Goal: Communication & Community: Answer question/provide support

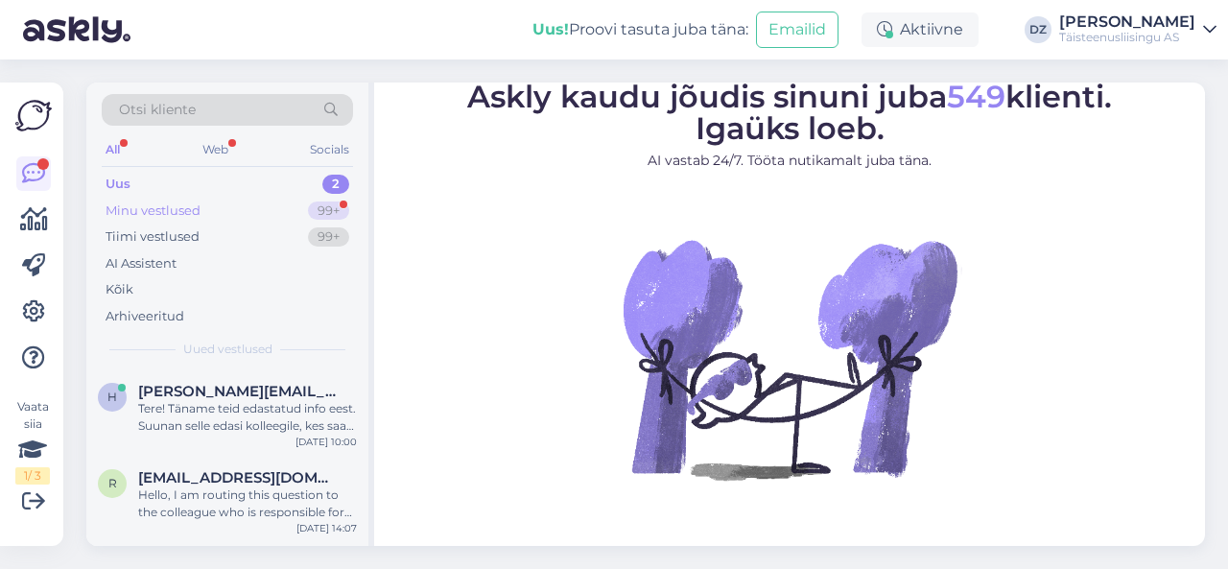
click at [178, 209] on div "Minu vestlused" at bounding box center [152, 210] width 95 height 19
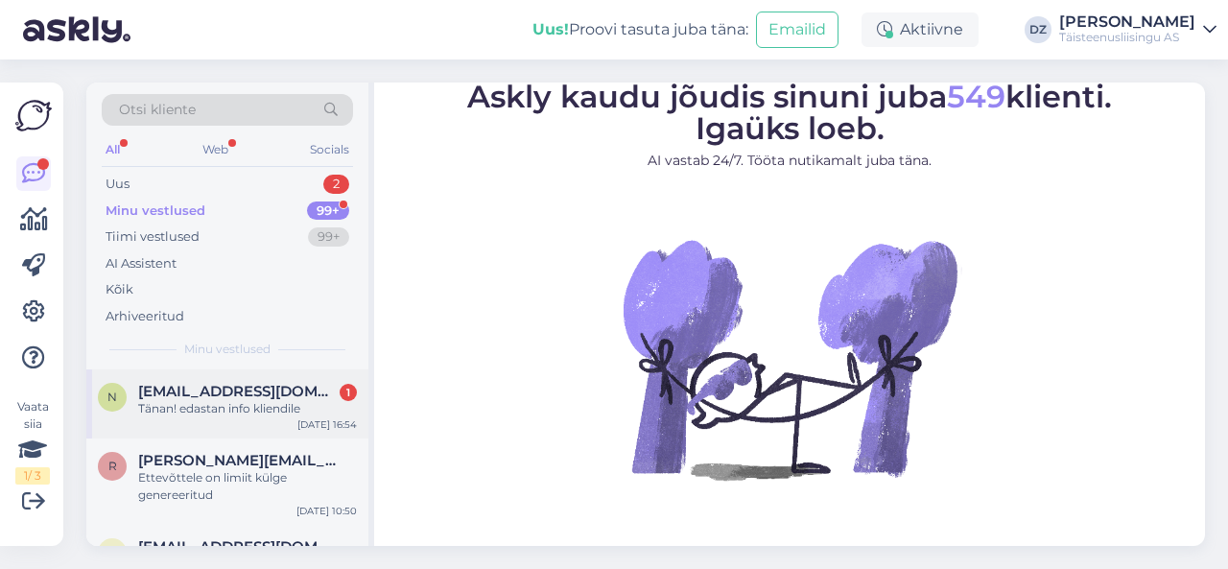
click at [196, 415] on div "Tänan! edastan info kliendile" at bounding box center [247, 408] width 219 height 17
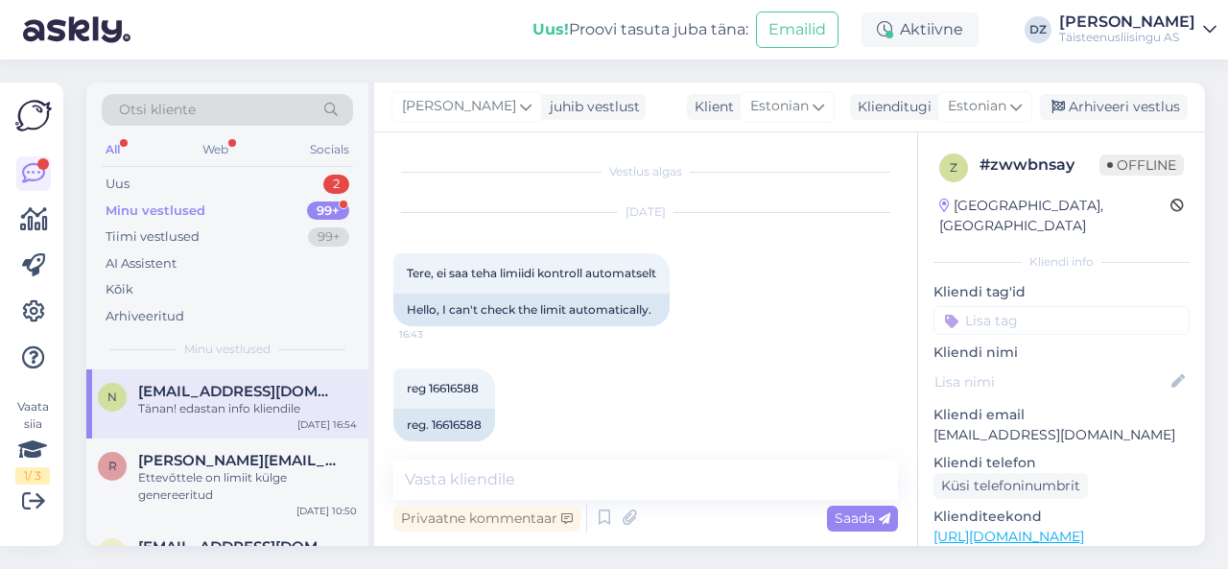
scroll to position [4423, 0]
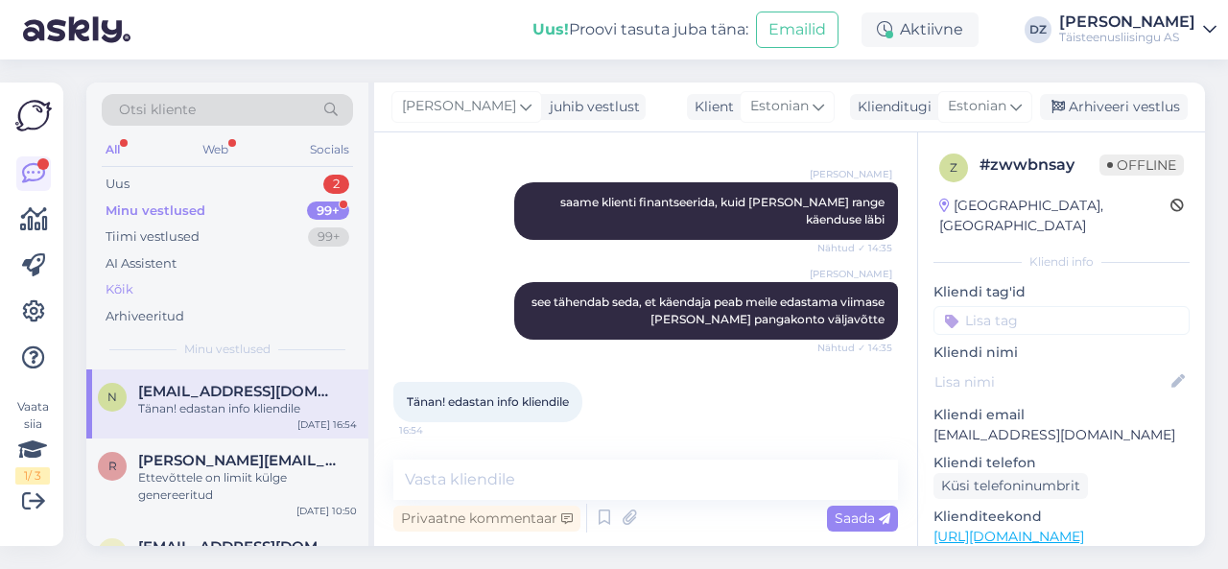
click at [171, 279] on div "Kõik" at bounding box center [227, 289] width 251 height 27
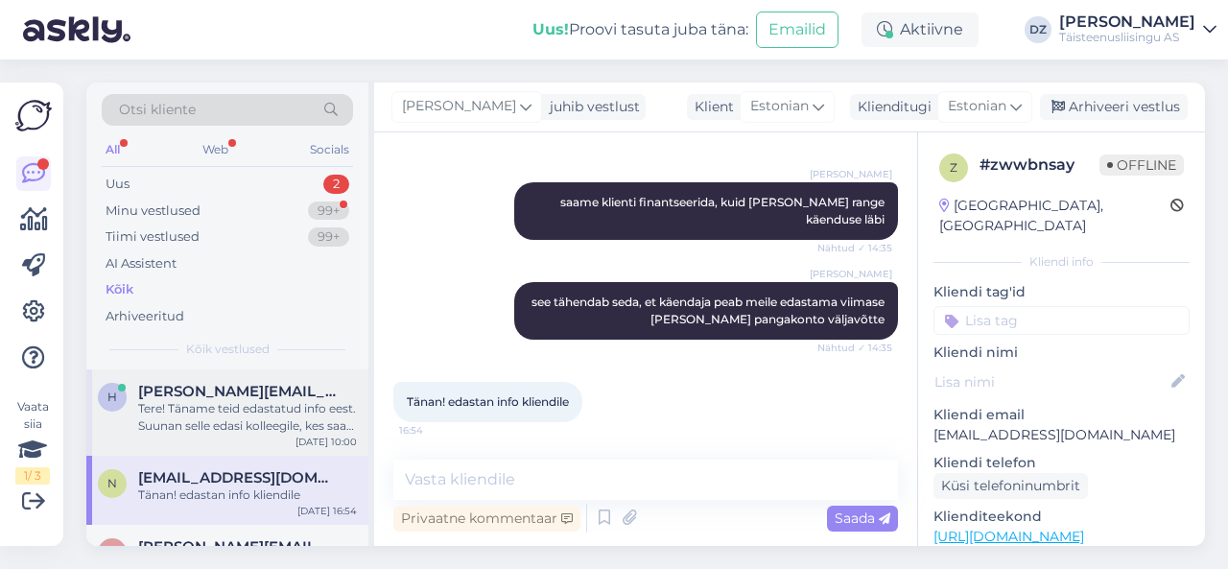
click at [204, 407] on div "Tere! Täname teid edastatud info eest. Suunan selle edasi kolleegile, kes saab …" at bounding box center [247, 417] width 219 height 35
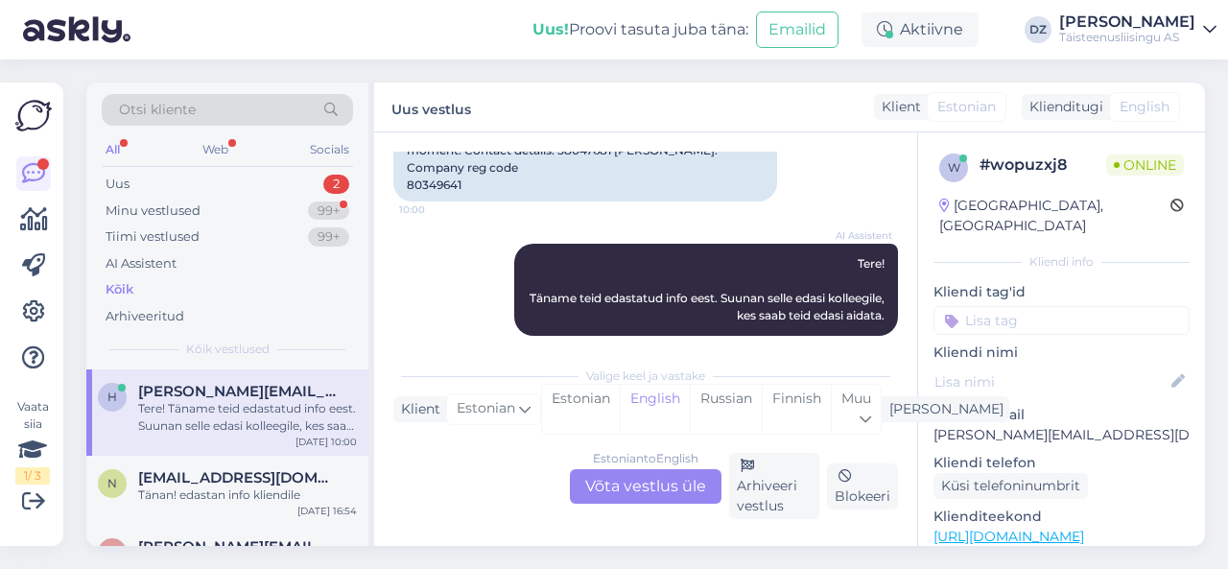
click at [624, 496] on div "Estonian to English Võta vestlus üle" at bounding box center [646, 486] width 152 height 35
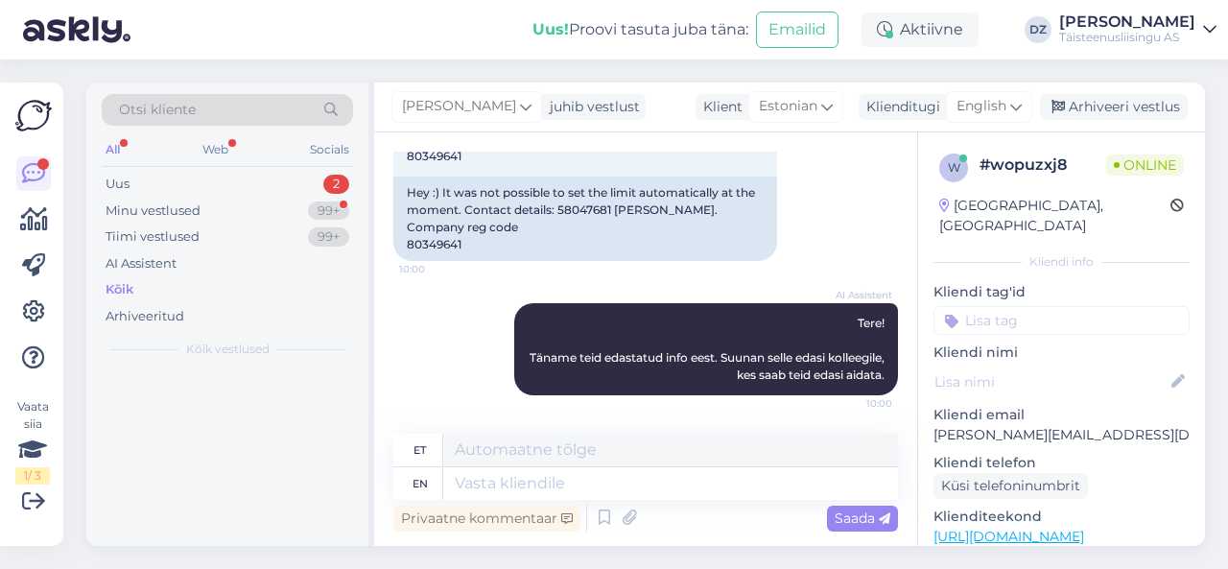
scroll to position [822, 0]
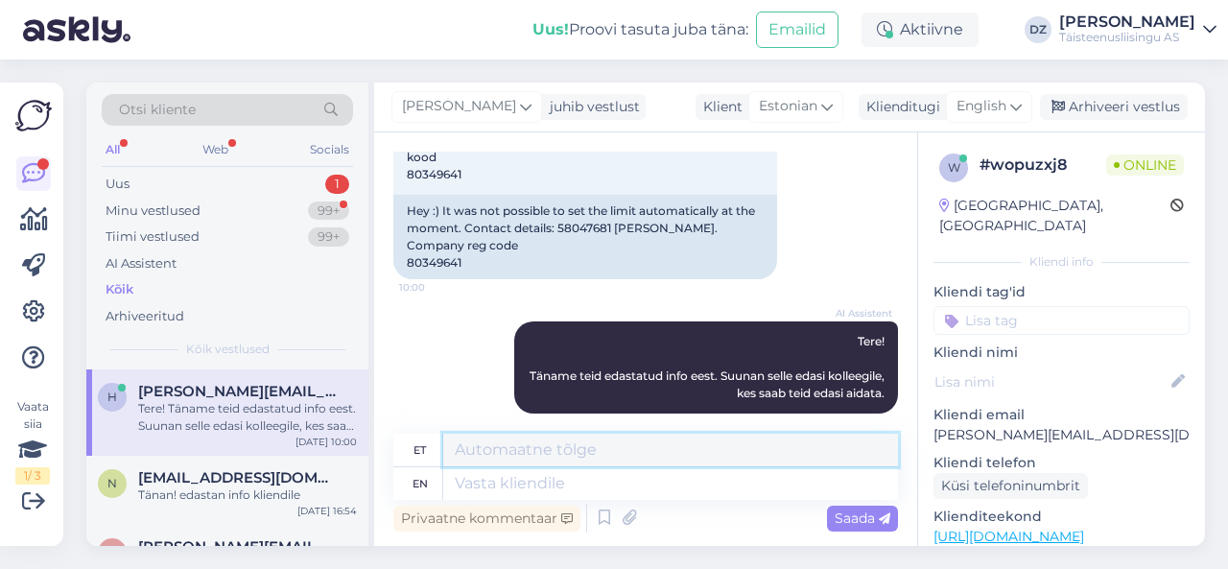
click at [657, 462] on textarea at bounding box center [670, 449] width 455 height 33
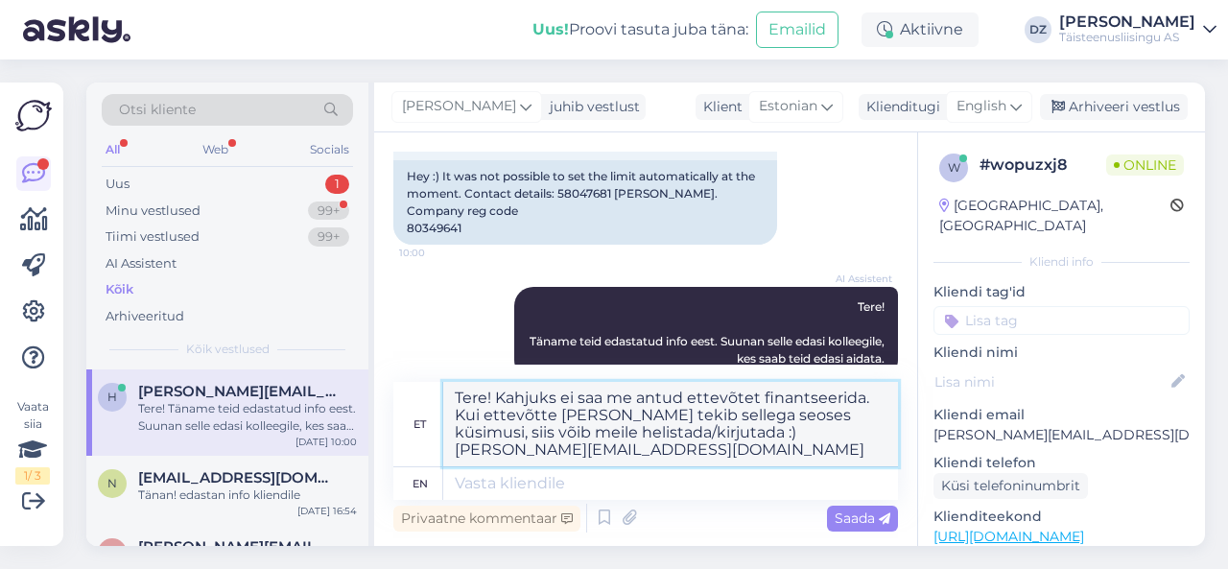
scroll to position [874, 0]
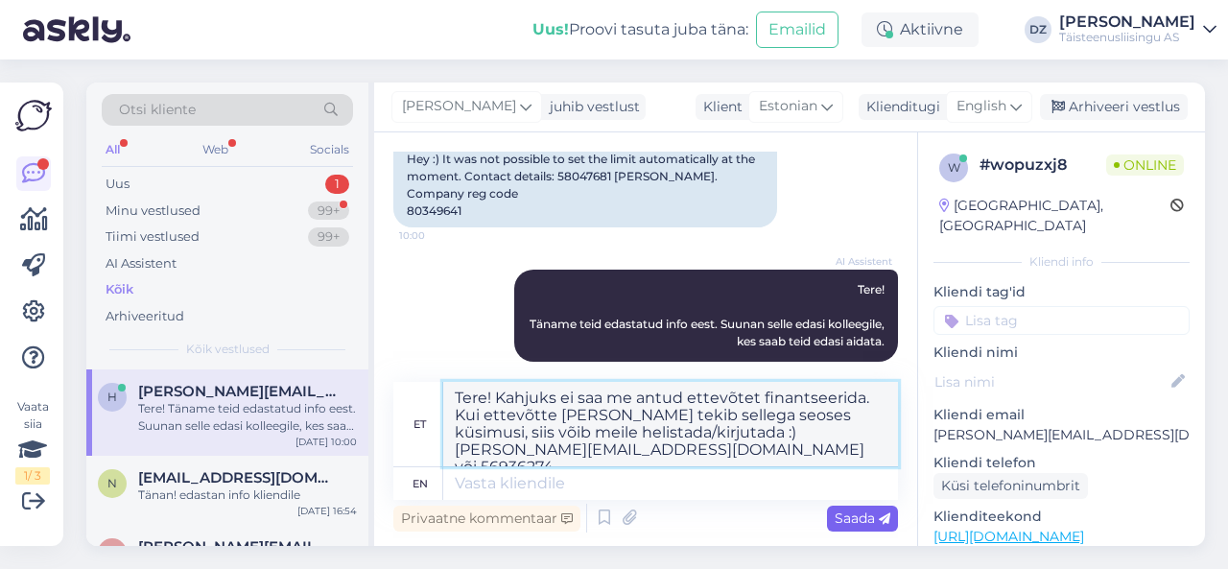
type textarea "Tere! Kahjuks ei saa me antud ettevõtet finantseerida. Kui ettevõtte [PERSON_NA…"
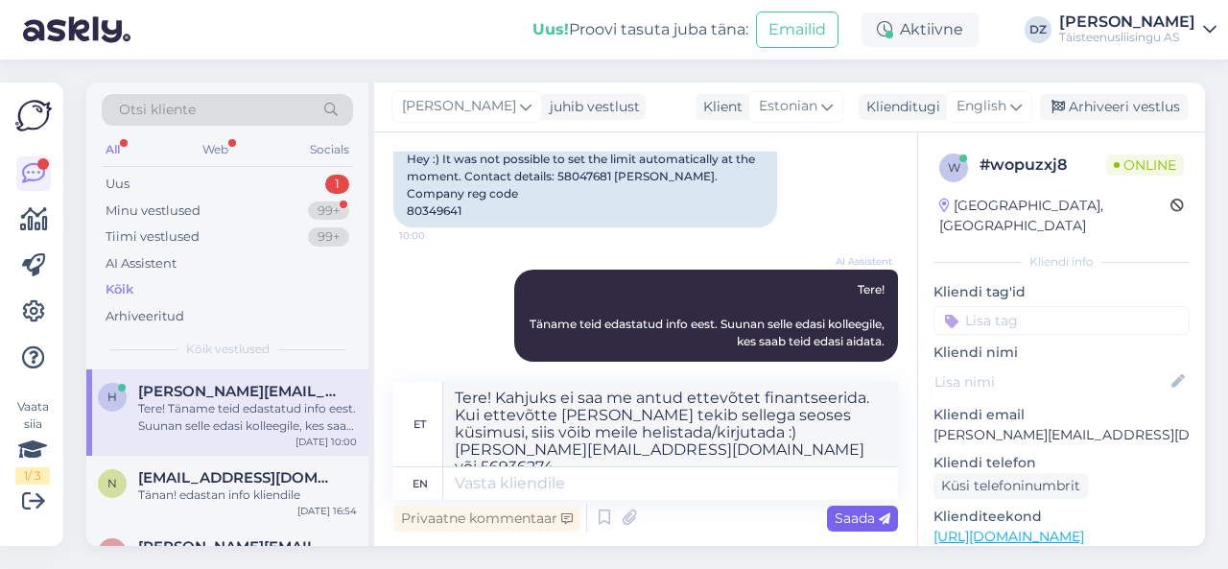
click at [872, 523] on span "Saada" at bounding box center [862, 517] width 56 height 17
click at [767, 482] on textarea at bounding box center [670, 483] width 455 height 33
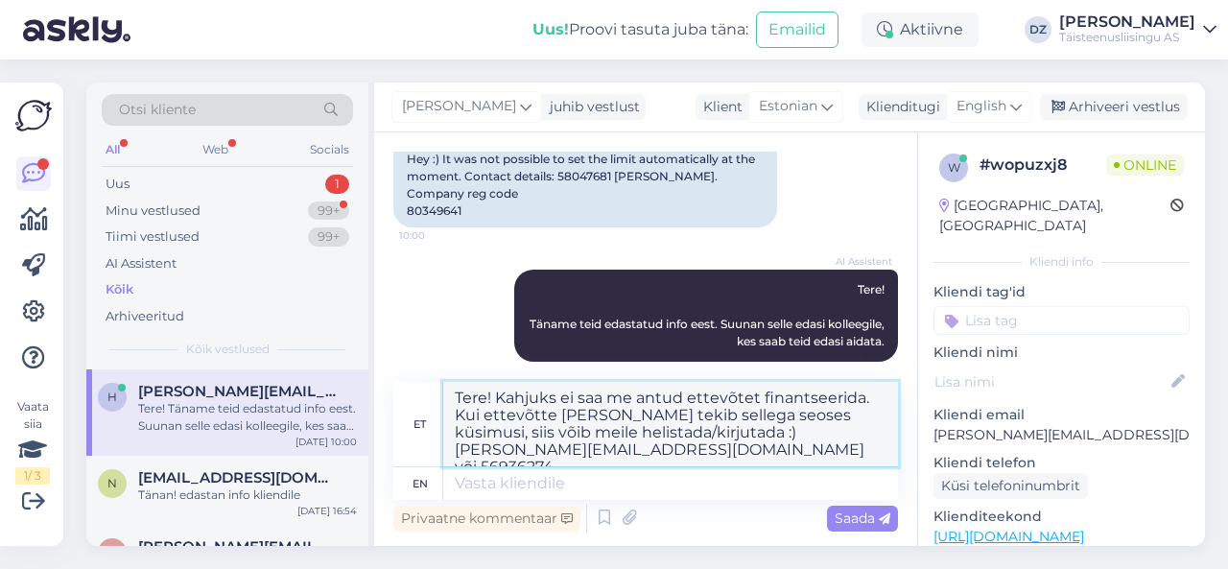
click at [721, 457] on textarea "Tere! Kahjuks ei saa me antud ettevõtet finantseerida. Kui ettevõtte [PERSON_NA…" at bounding box center [670, 424] width 455 height 84
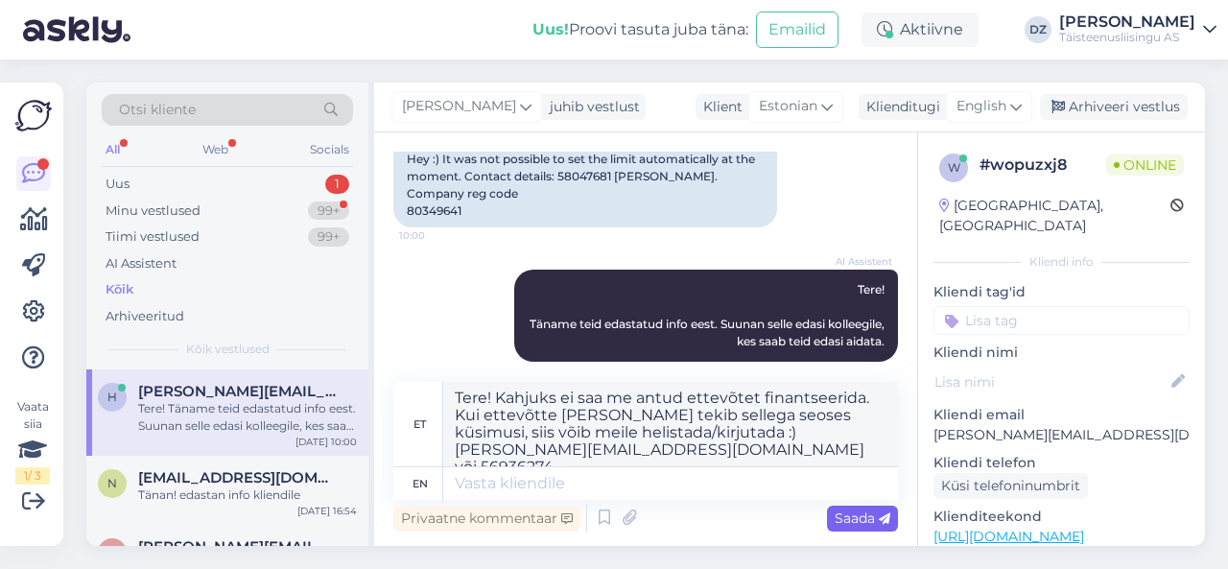
click at [871, 514] on span "Saada" at bounding box center [862, 517] width 56 height 17
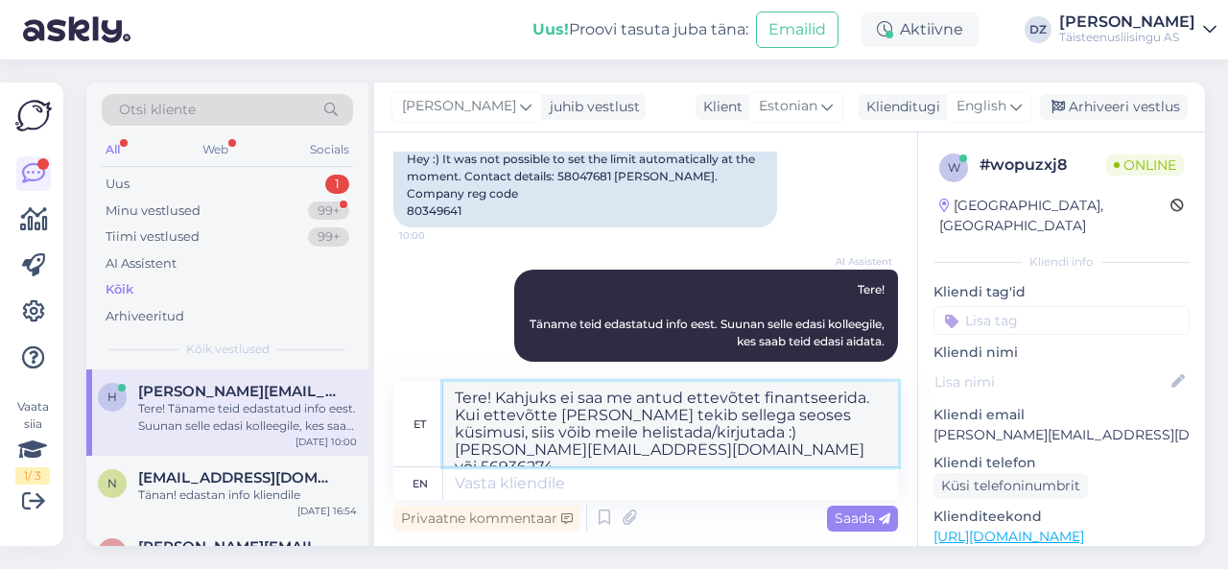
drag, startPoint x: 666, startPoint y: 455, endPoint x: 409, endPoint y: 398, distance: 263.2
click at [408, 396] on div "et Tere! Kahjuks ei saa me antud ettevõtet finantseerida. Kui ettevõtte [PERSON…" at bounding box center [645, 424] width 504 height 85
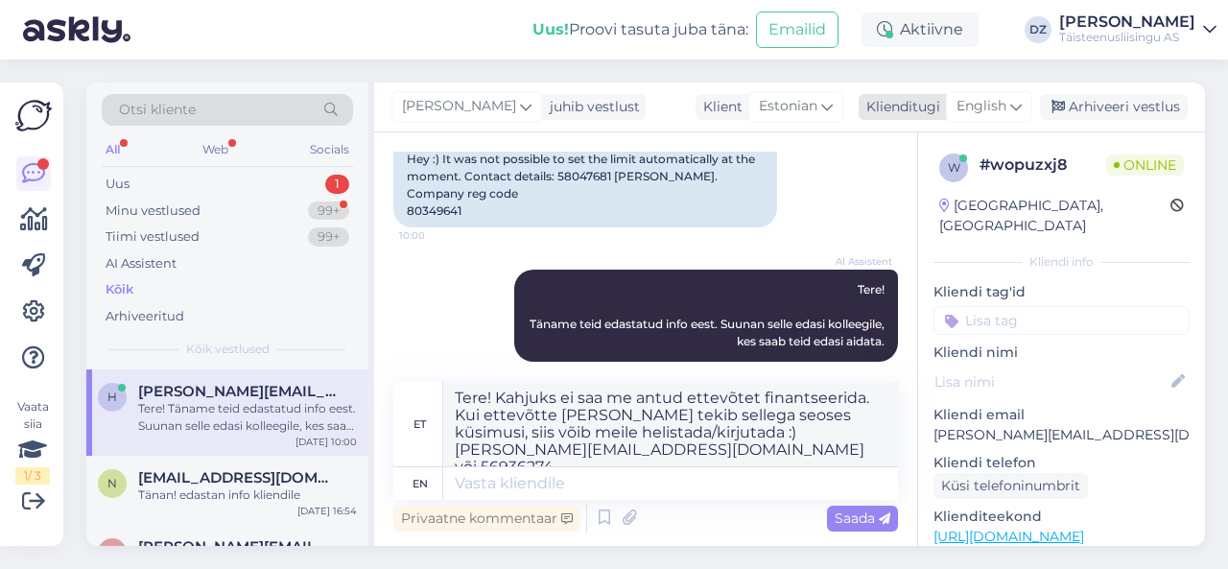
click at [1021, 110] on icon at bounding box center [1016, 106] width 12 height 21
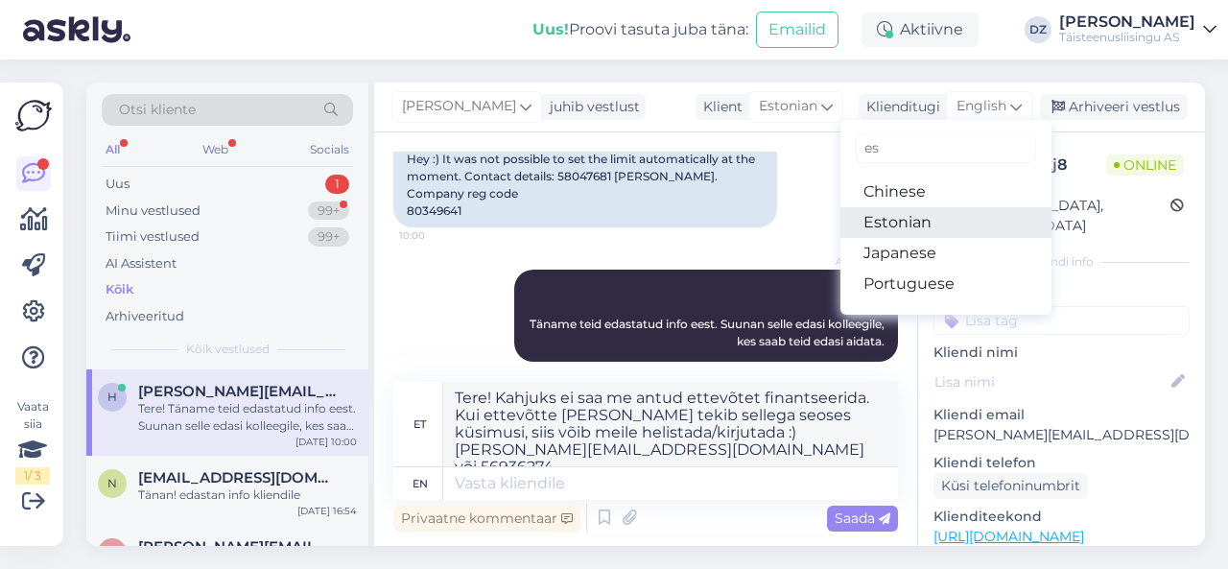
type input "es"
click at [951, 220] on link "Estonian" at bounding box center [945, 222] width 211 height 31
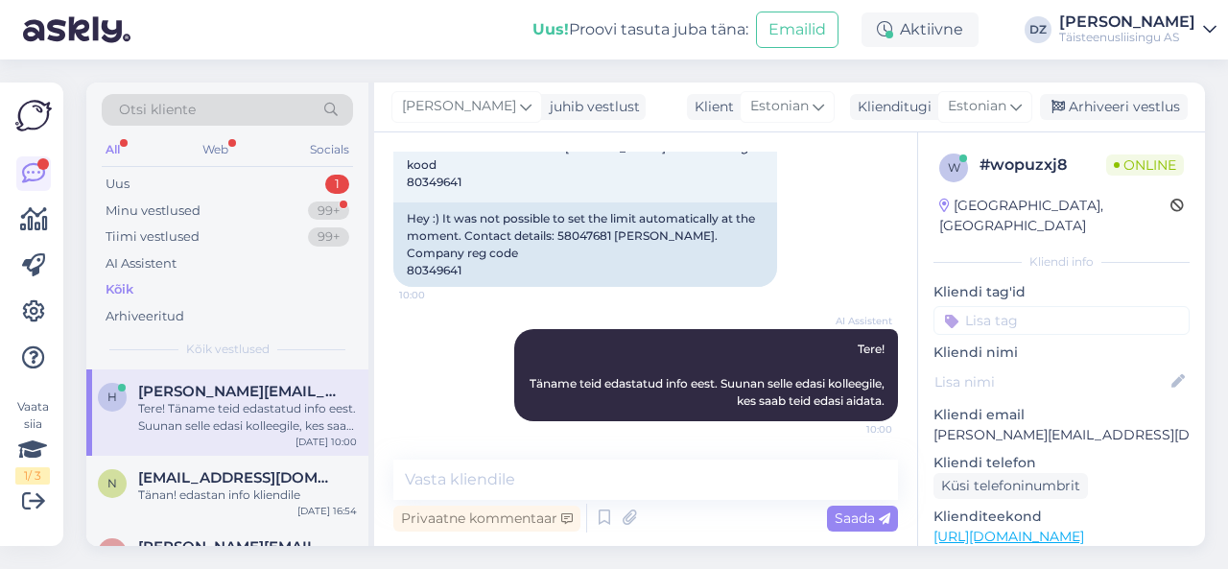
scroll to position [796, 0]
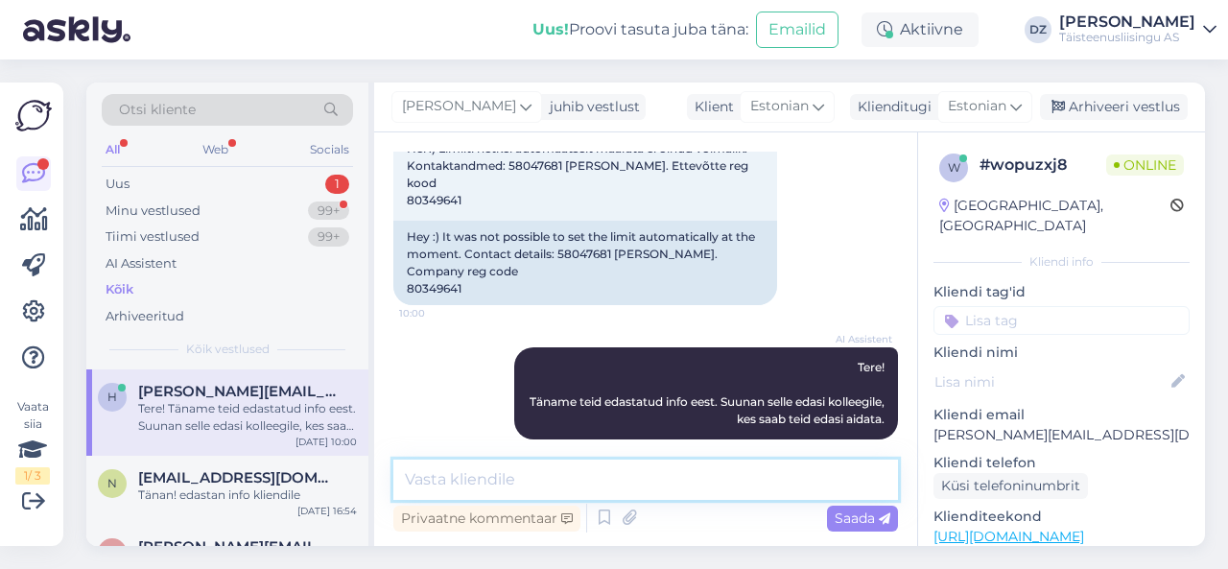
click at [643, 498] on textarea at bounding box center [645, 479] width 504 height 40
paste textarea "Tere! Kahjuks ei saa me antud ettevõtet finantseerida. Kui ettevõtte [PERSON_NA…"
type textarea "Tere! Kahjuks ei saa me antud ettevõtet finantseerida. Kui ettevõtte [PERSON_NA…"
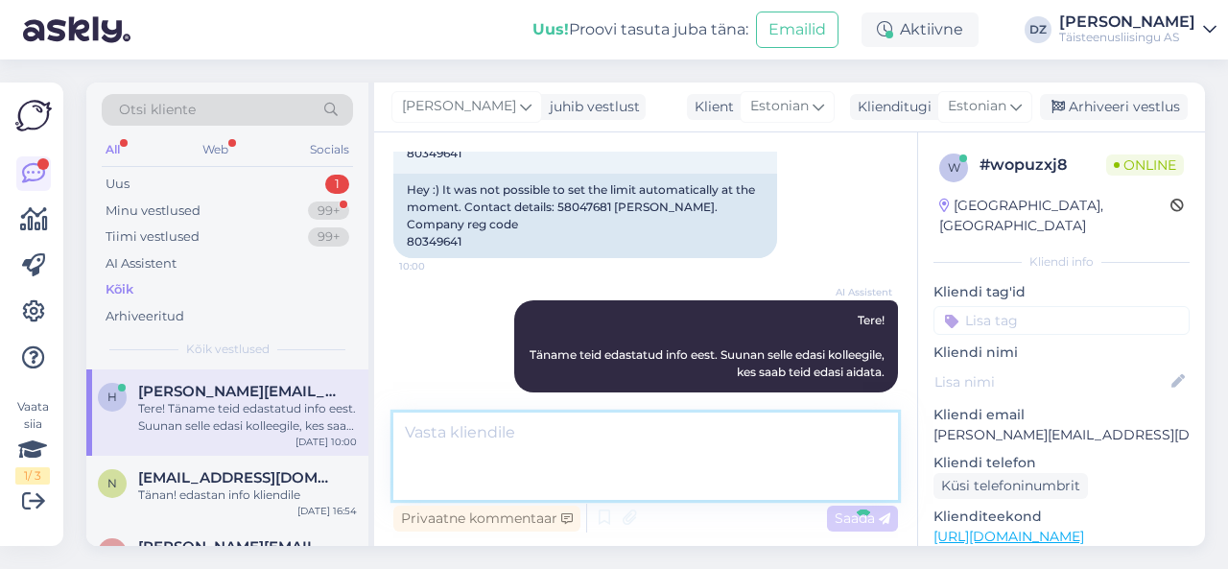
scroll to position [913, 0]
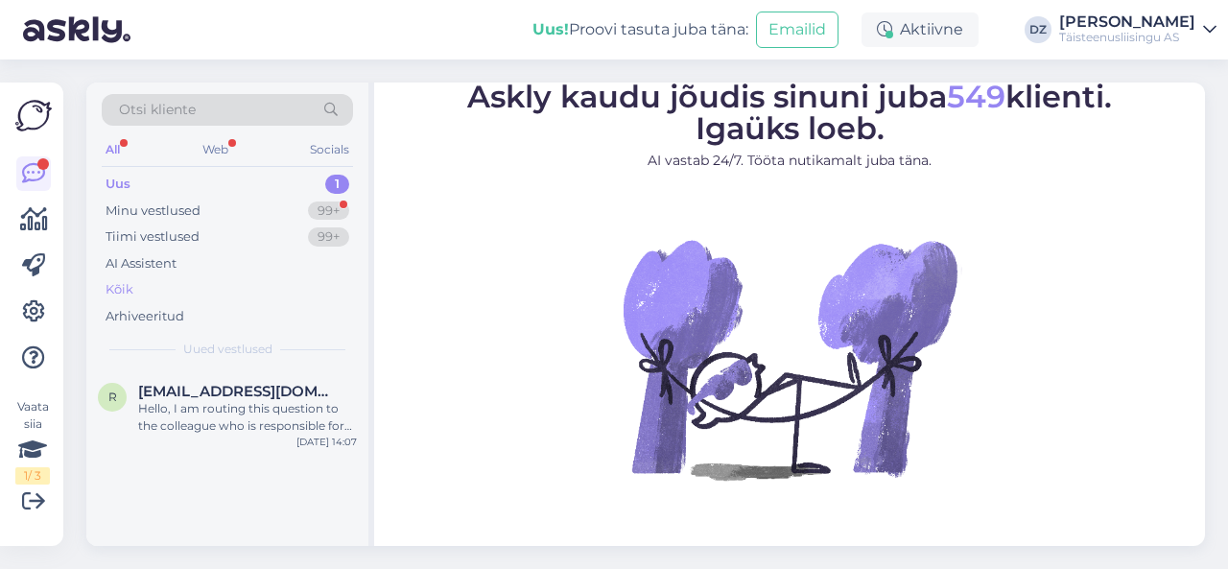
click at [150, 283] on div "Kõik" at bounding box center [227, 289] width 251 height 27
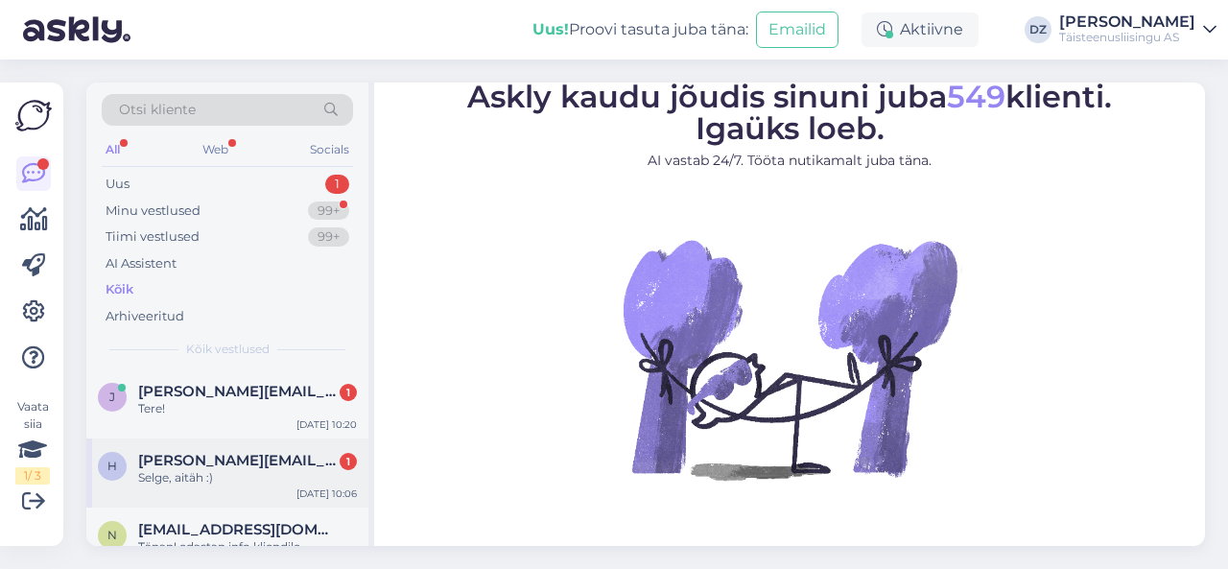
click at [211, 469] on div "Selge, aitäh :)" at bounding box center [247, 477] width 219 height 17
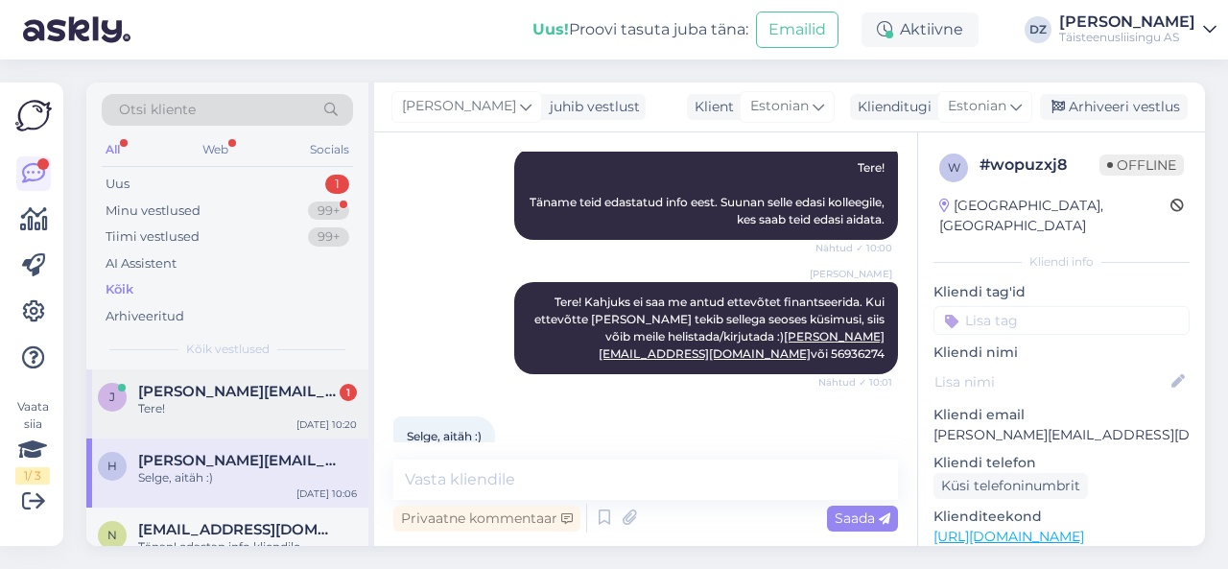
click at [207, 410] on div "Tere!" at bounding box center [247, 408] width 219 height 17
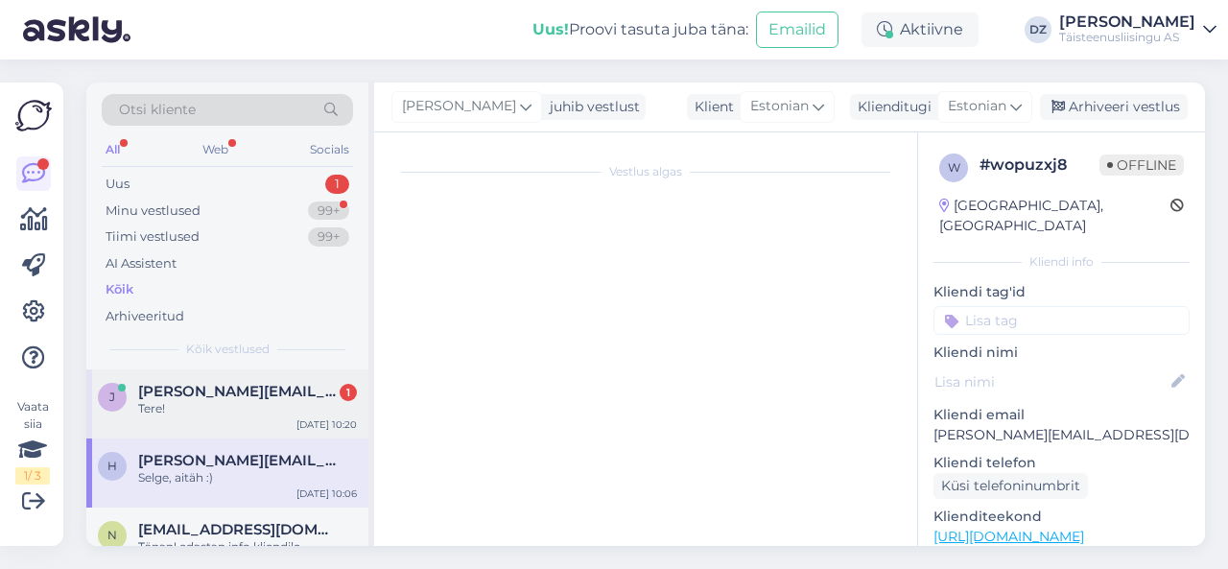
scroll to position [1134, 0]
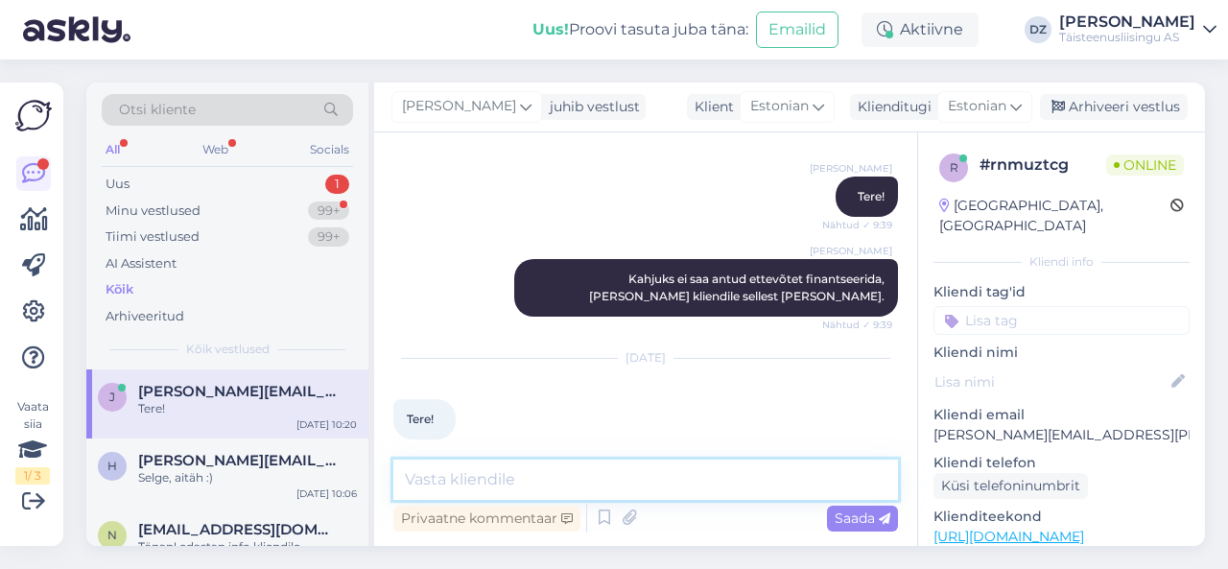
click at [470, 469] on textarea at bounding box center [645, 479] width 504 height 40
type textarea "Tere"
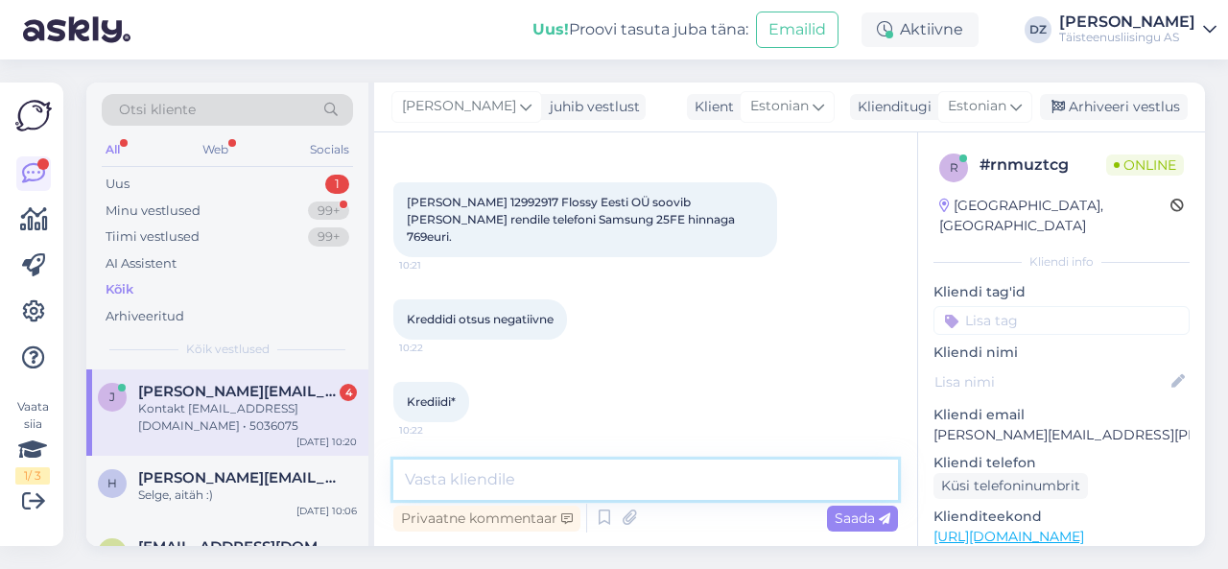
scroll to position [1563, 0]
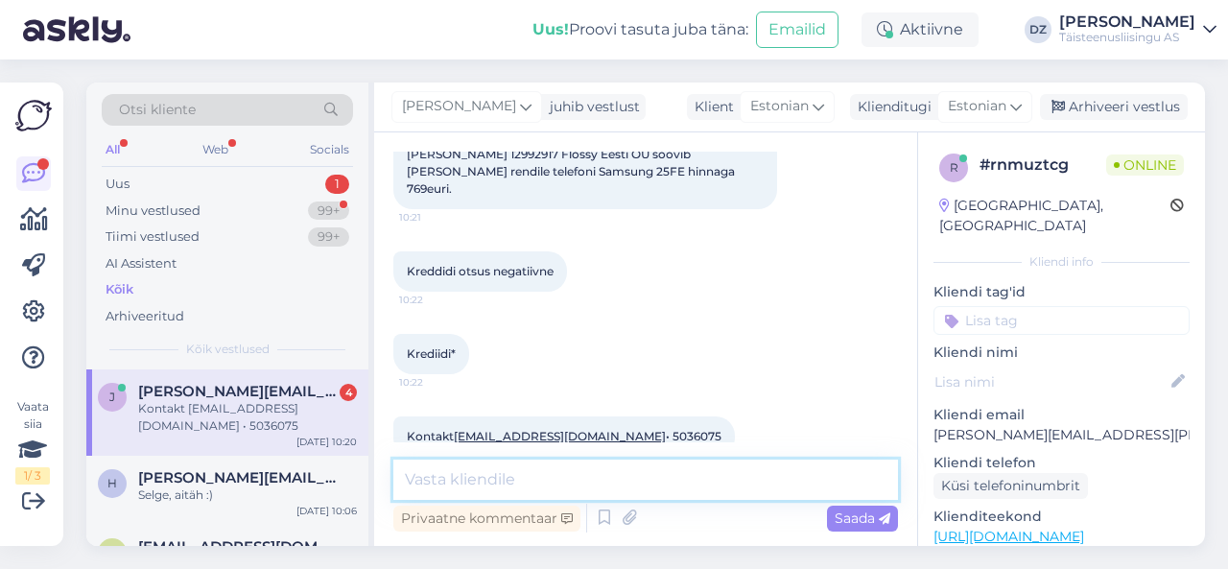
click at [682, 482] on textarea at bounding box center [645, 479] width 504 height 40
type textarea "jah, kahjuks ettevõtet ei saa finantseerida"
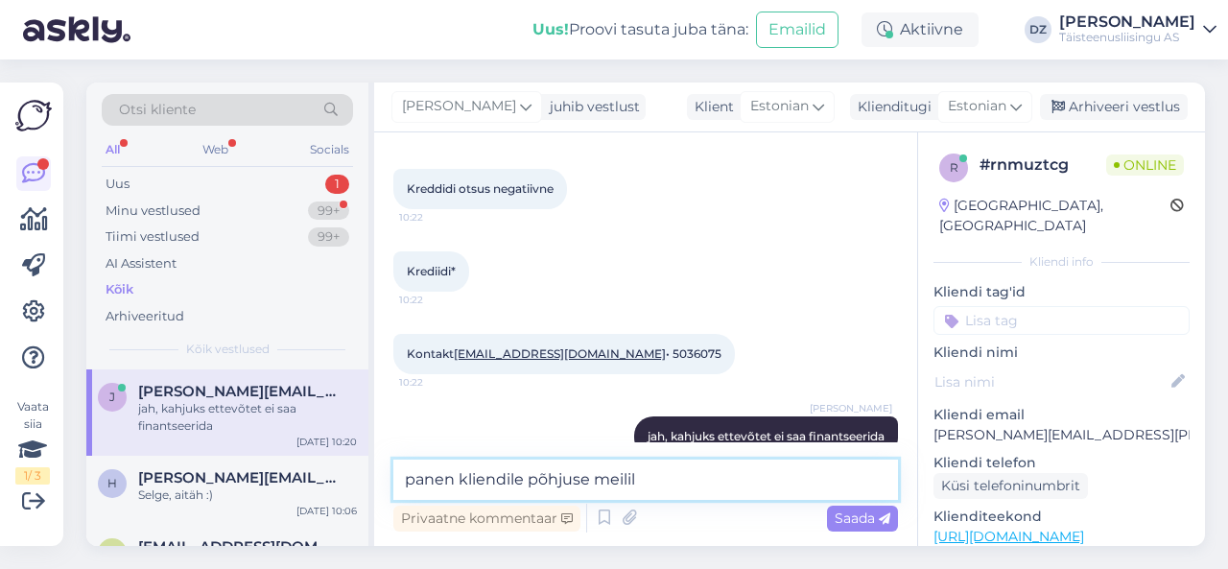
type textarea "panen kliendile põhjuse meilile"
